Goal: Find specific page/section: Find specific page/section

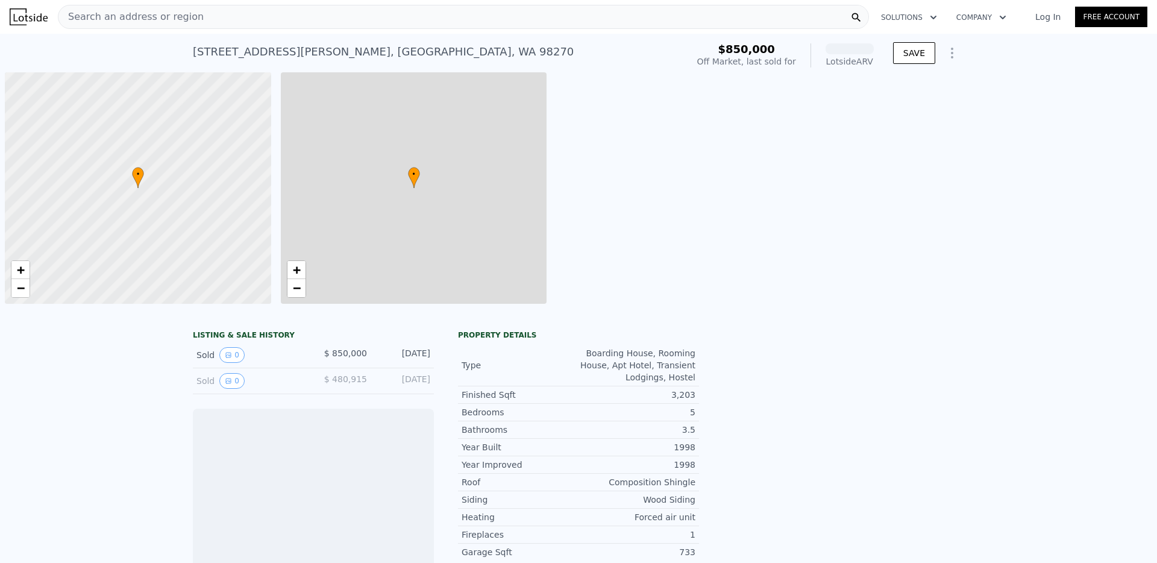
scroll to position [0, 5]
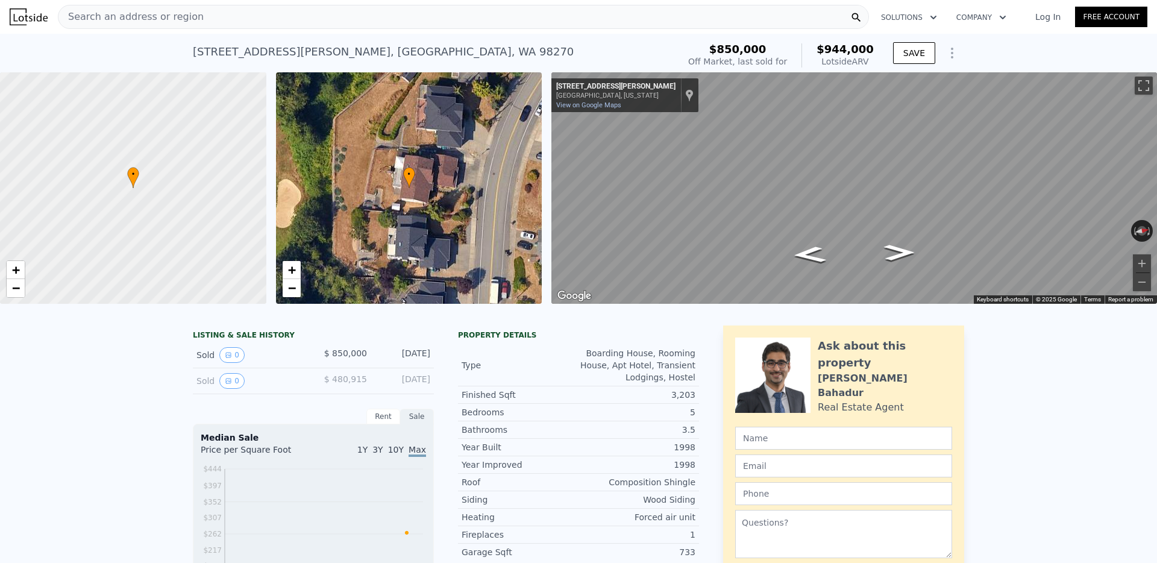
click at [130, 15] on span "Search an address or region" at bounding box center [130, 17] width 145 height 14
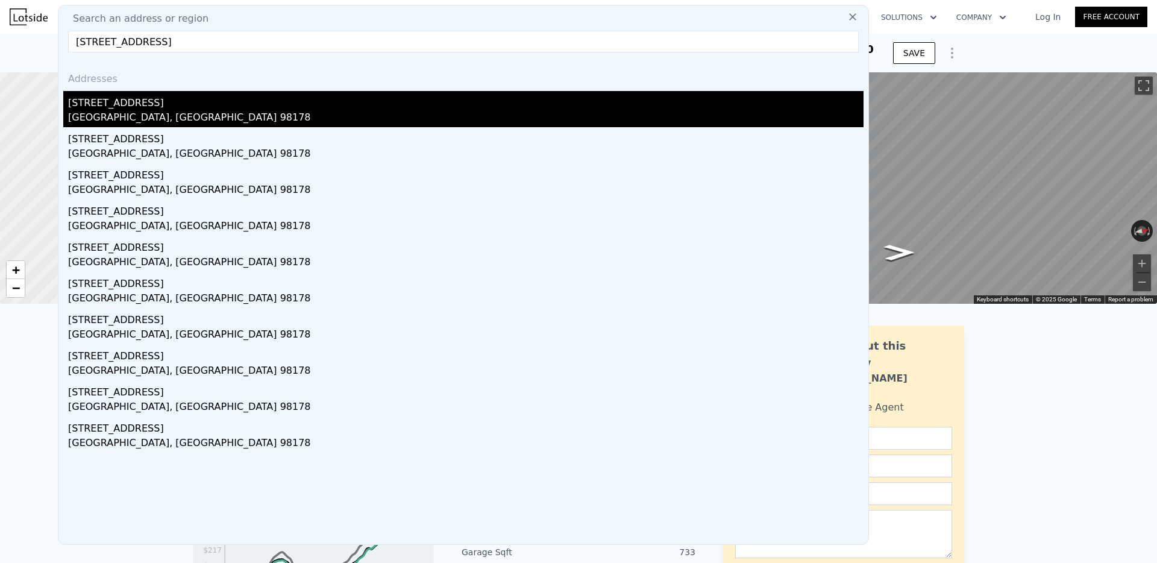
type input "[STREET_ADDRESS]"
click at [125, 114] on div "[GEOGRAPHIC_DATA], [GEOGRAPHIC_DATA] 98178" at bounding box center [466, 118] width 796 height 17
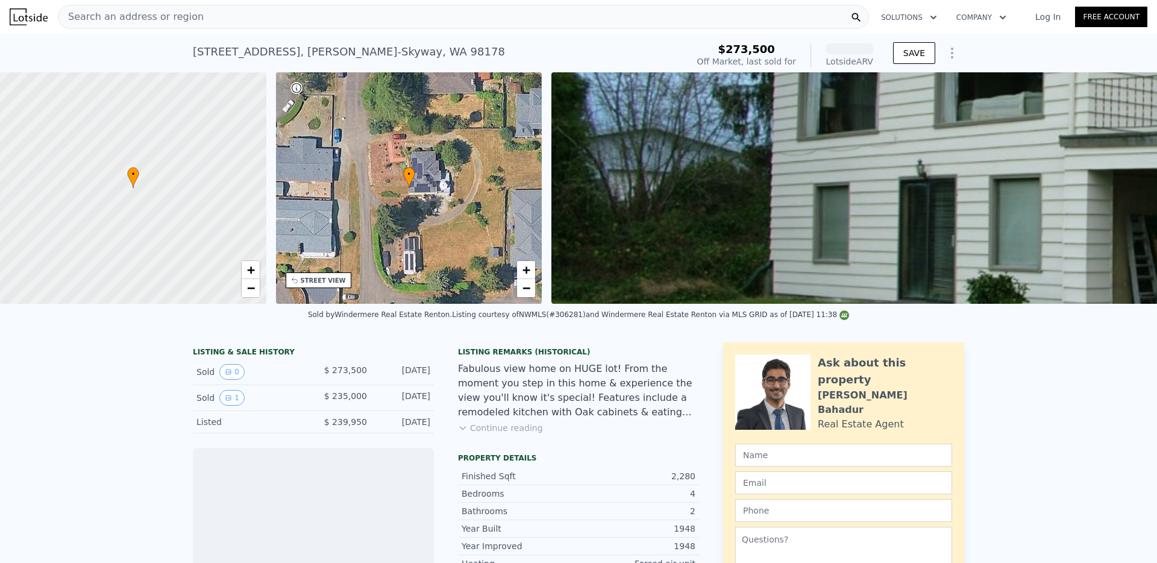
click at [122, 23] on span "Search an address or region" at bounding box center [130, 17] width 145 height 14
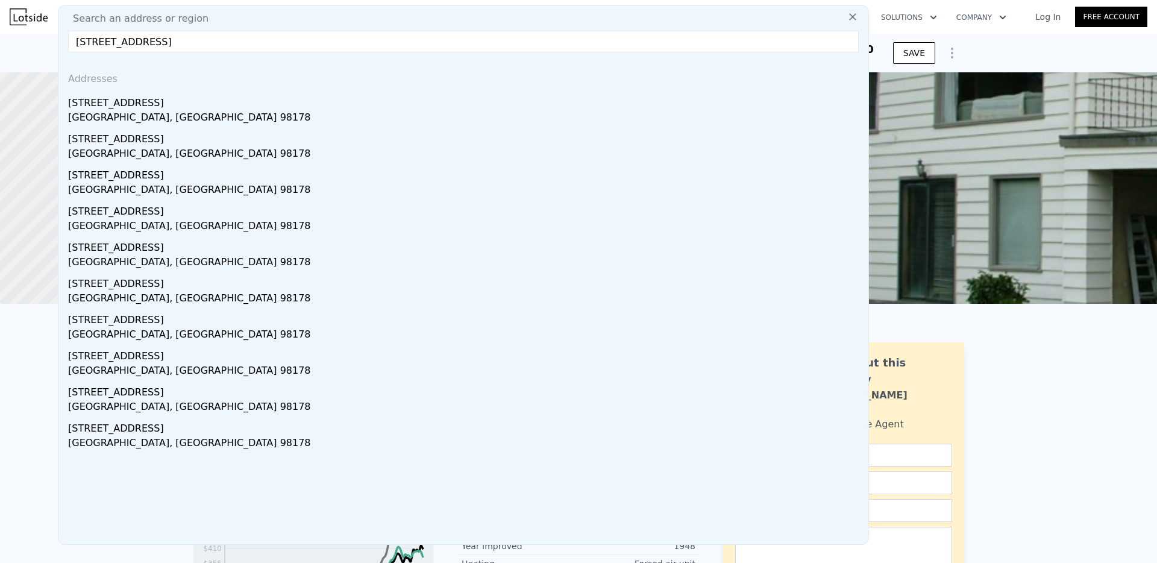
drag, startPoint x: 249, startPoint y: 39, endPoint x: 154, endPoint y: 46, distance: 94.9
click at [154, 46] on input "[STREET_ADDRESS]" at bounding box center [463, 42] width 791 height 22
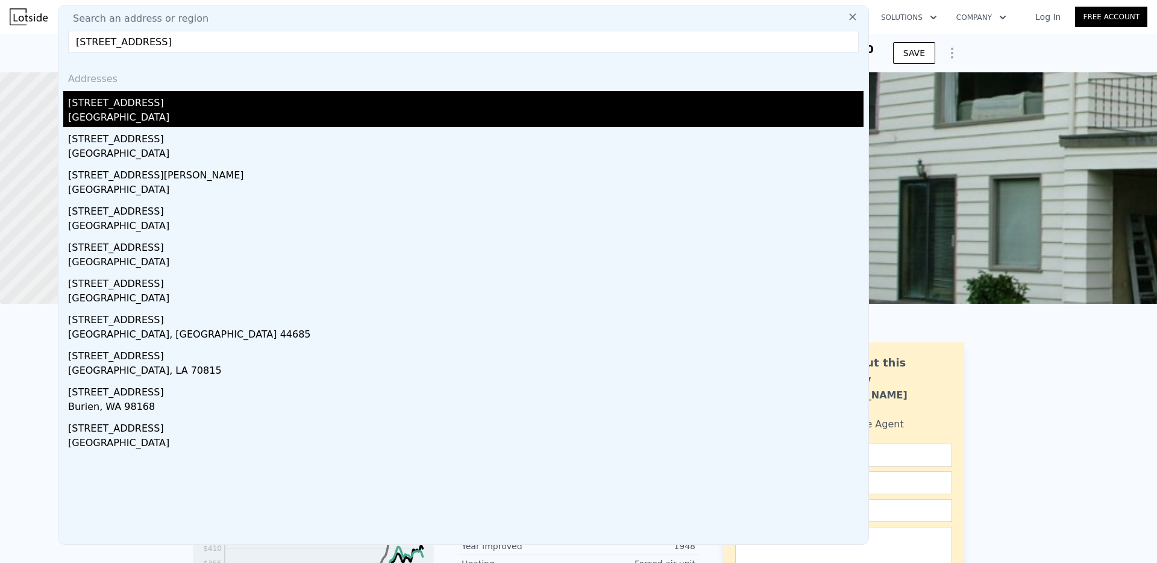
type input "[STREET_ADDRESS]"
click at [127, 108] on div "[STREET_ADDRESS]" at bounding box center [466, 100] width 796 height 19
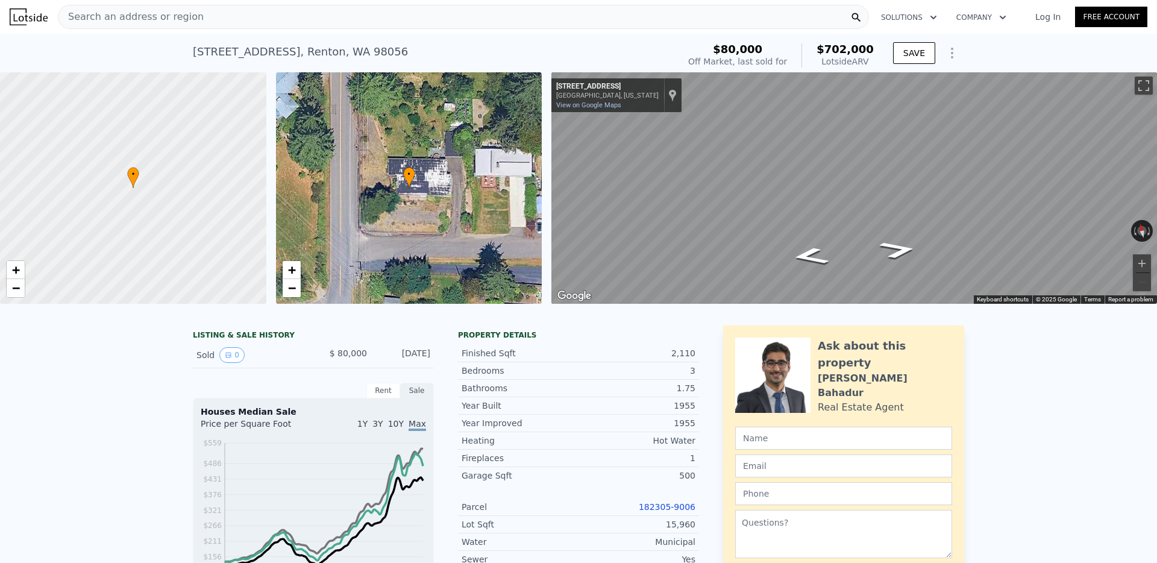
click at [161, 15] on span "Search an address or region" at bounding box center [130, 17] width 145 height 14
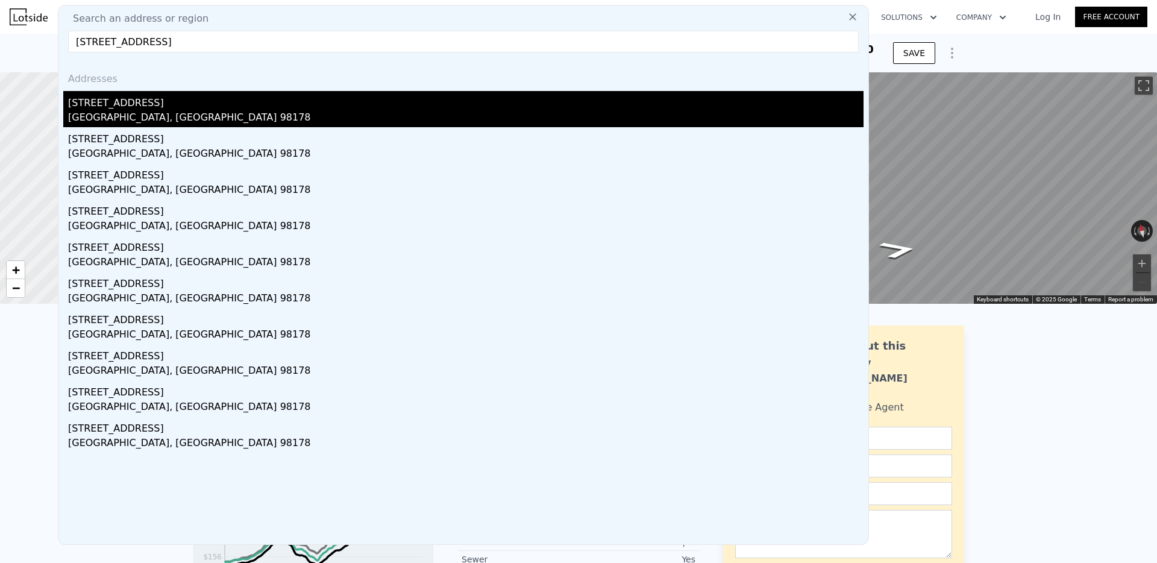
type input "[STREET_ADDRESS]"
click at [112, 113] on div "[GEOGRAPHIC_DATA], [GEOGRAPHIC_DATA] 98178" at bounding box center [466, 118] width 796 height 17
type input "4"
type input "2886"
type input "23948"
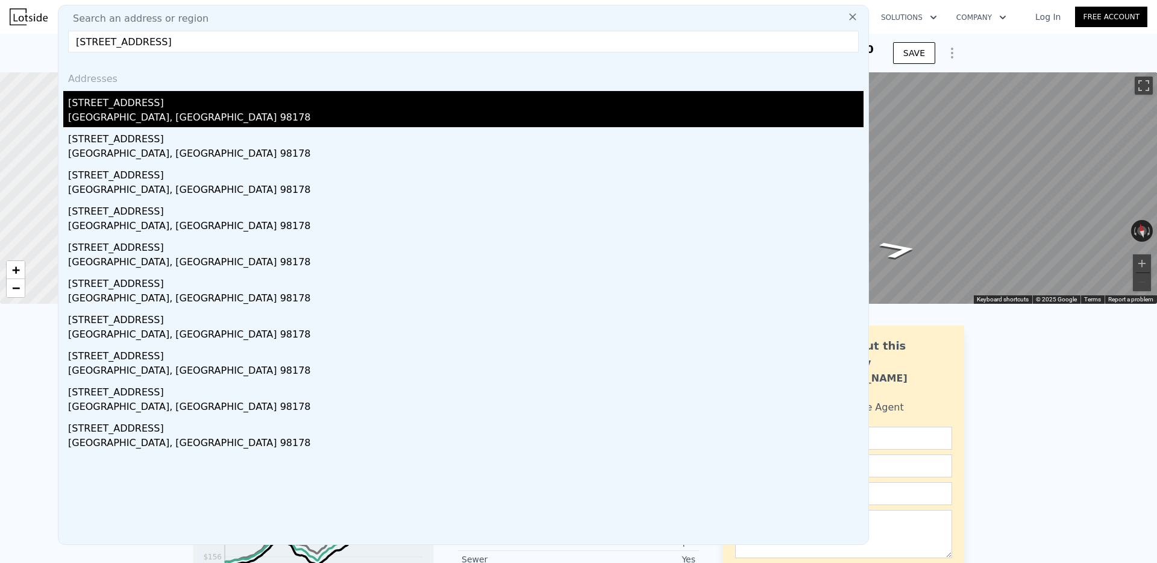
type input "$ 724,000"
type input "$ 414,618"
